Goal: Register for event/course

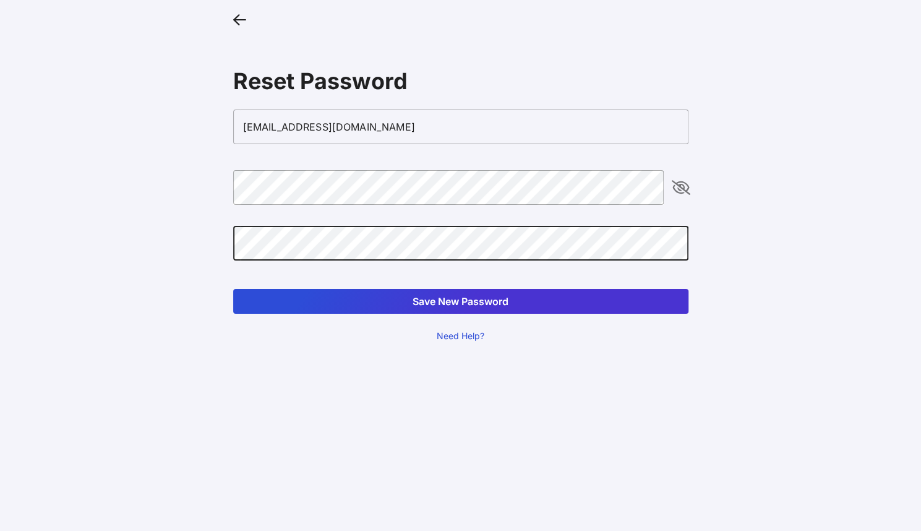
click at [233, 289] on button "Save New Password" at bounding box center [460, 301] width 455 height 25
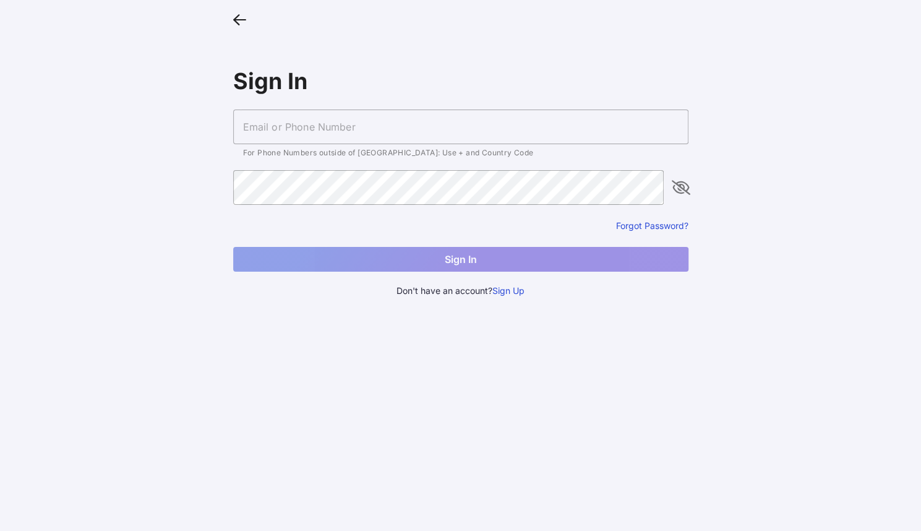
click at [422, 137] on input "text" at bounding box center [460, 126] width 455 height 35
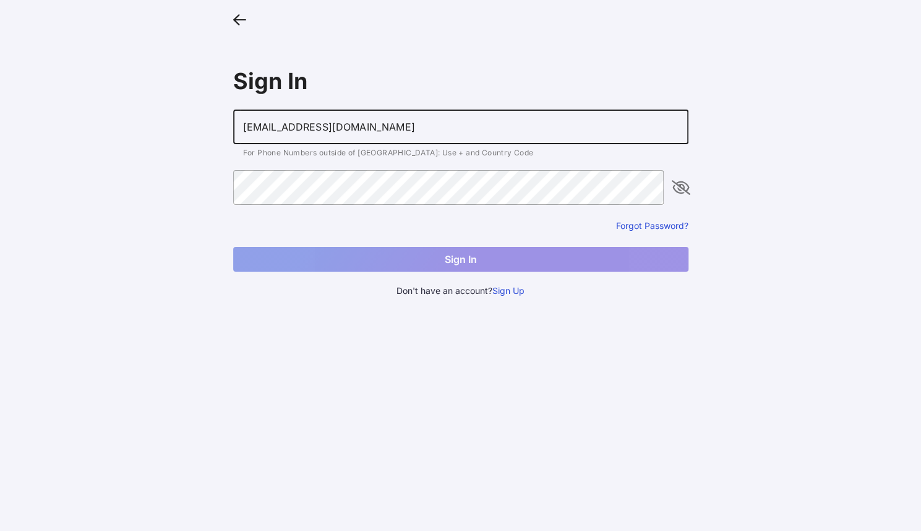
type input "[EMAIL_ADDRESS][DOMAIN_NAME]"
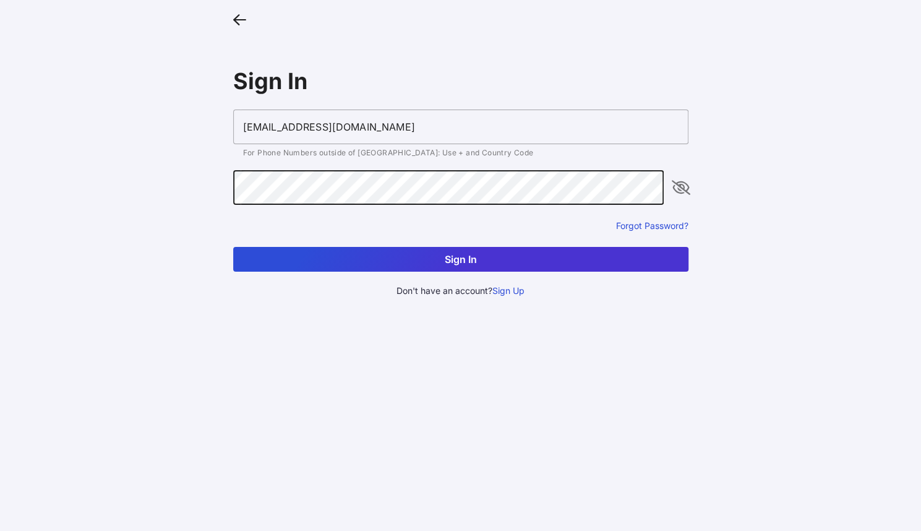
click at [233, 247] on button "Sign In" at bounding box center [460, 259] width 455 height 25
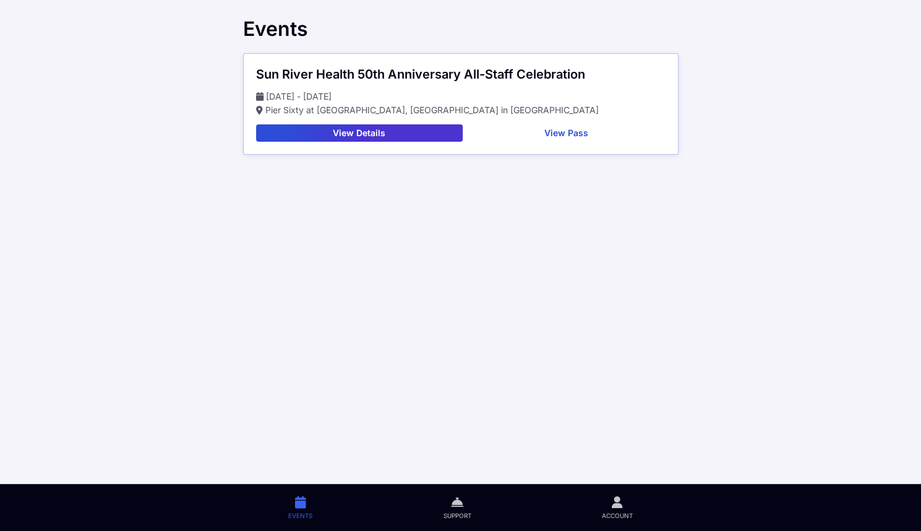
click at [587, 130] on button "View Pass" at bounding box center [567, 132] width 198 height 17
click at [384, 134] on button "View Details" at bounding box center [359, 132] width 207 height 17
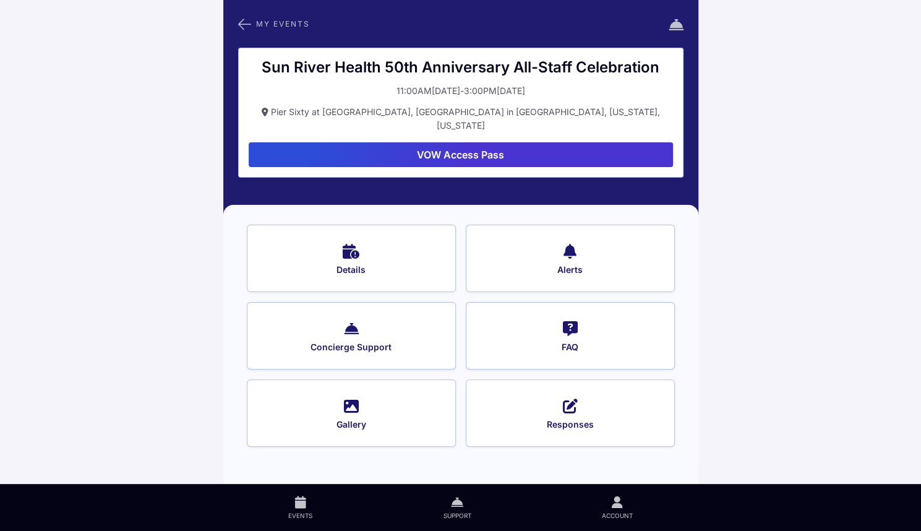
click at [404, 270] on button "Details" at bounding box center [351, 257] width 209 height 67
click at [429, 320] on button "Concierge Support" at bounding box center [351, 335] width 209 height 67
click at [293, 380] on button "Gallery" at bounding box center [351, 412] width 209 height 67
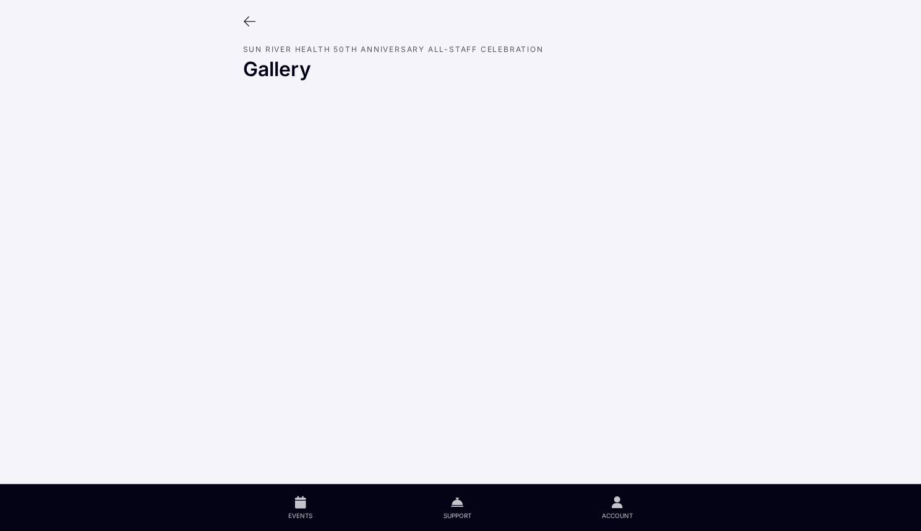
click at [252, 320] on main "Sun River Health 50th Anniversary All-Staff Celebration Gallery Events Support …" at bounding box center [460, 265] width 921 height 531
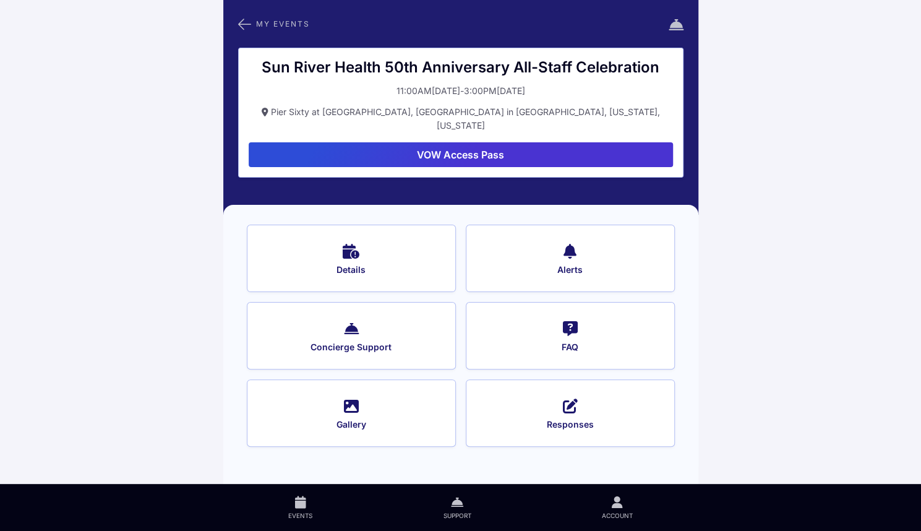
click at [558, 246] on button "Alerts" at bounding box center [570, 257] width 209 height 67
click at [553, 394] on button "Responses" at bounding box center [570, 412] width 209 height 67
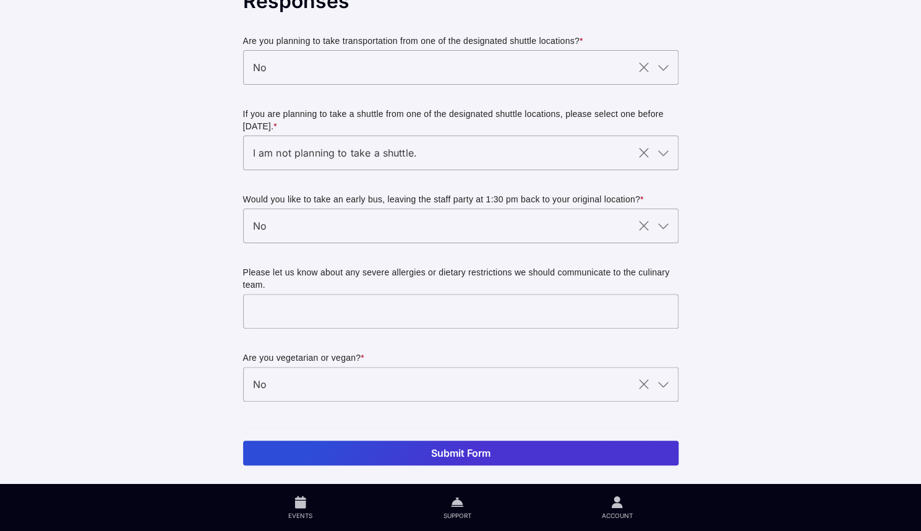
scroll to position [69, 0]
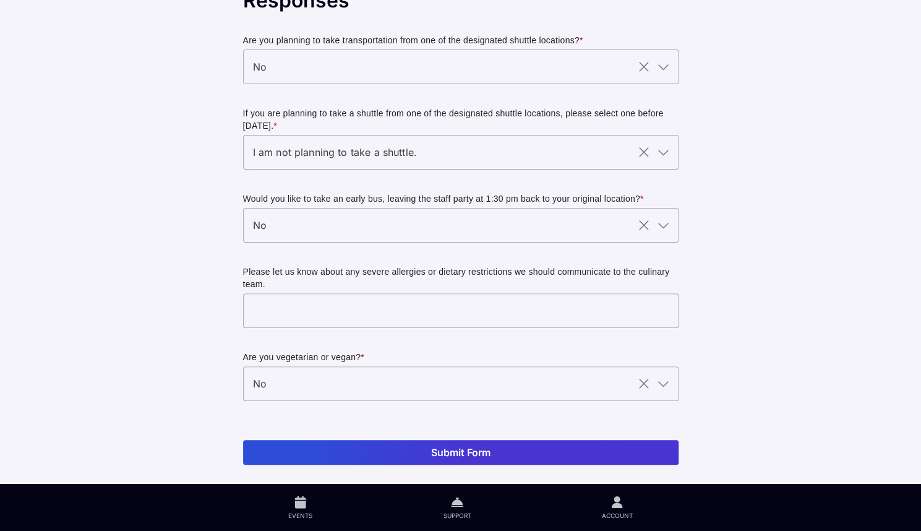
click at [173, 155] on main "Sun River Health 50th Anniversary All-Staff Celebration Responses Are you plann…" at bounding box center [460, 231] width 921 height 600
